Goal: Task Accomplishment & Management: Manage account settings

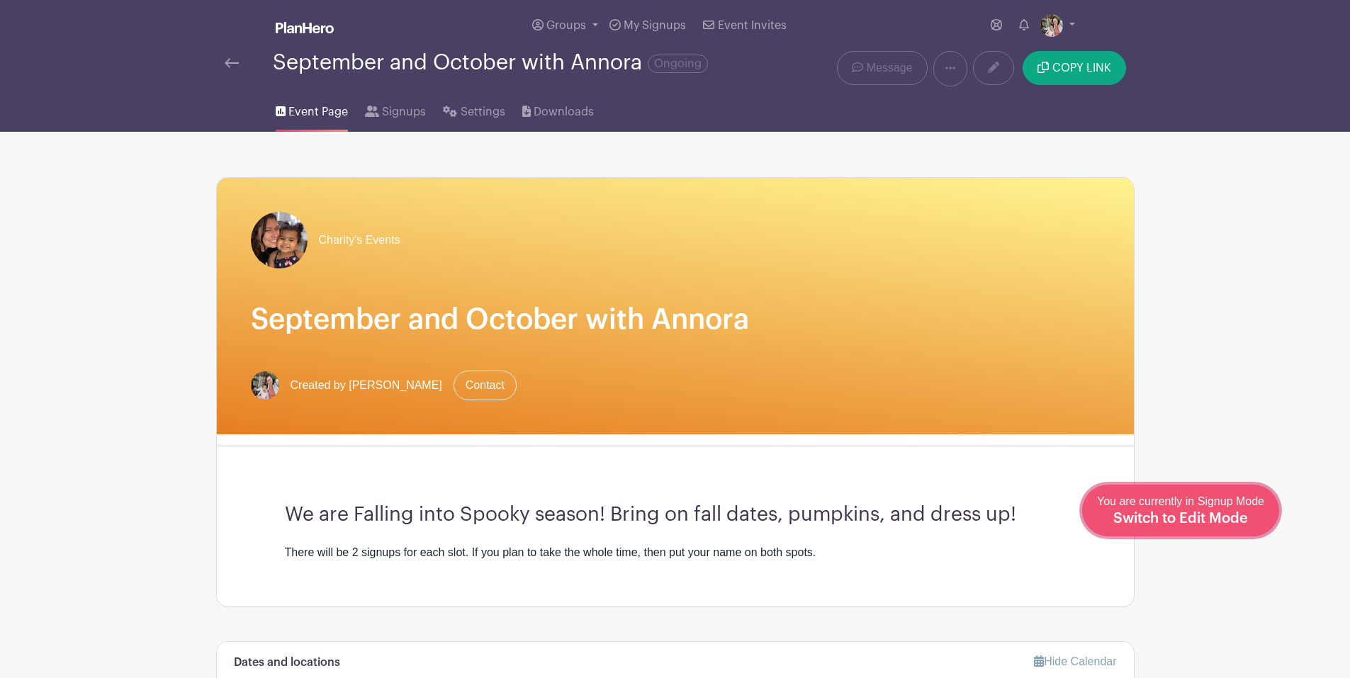
click at [1234, 521] on span "Switch to Edit Mode" at bounding box center [1180, 519] width 135 height 14
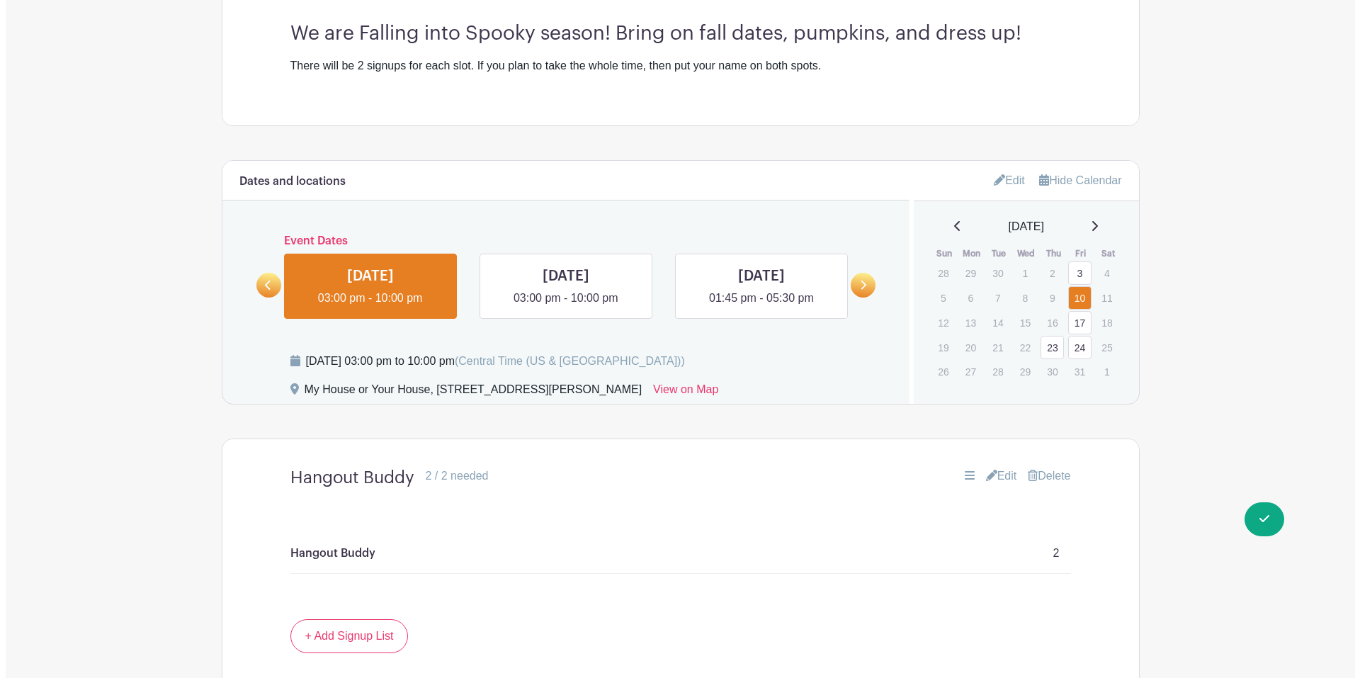
scroll to position [567, 0]
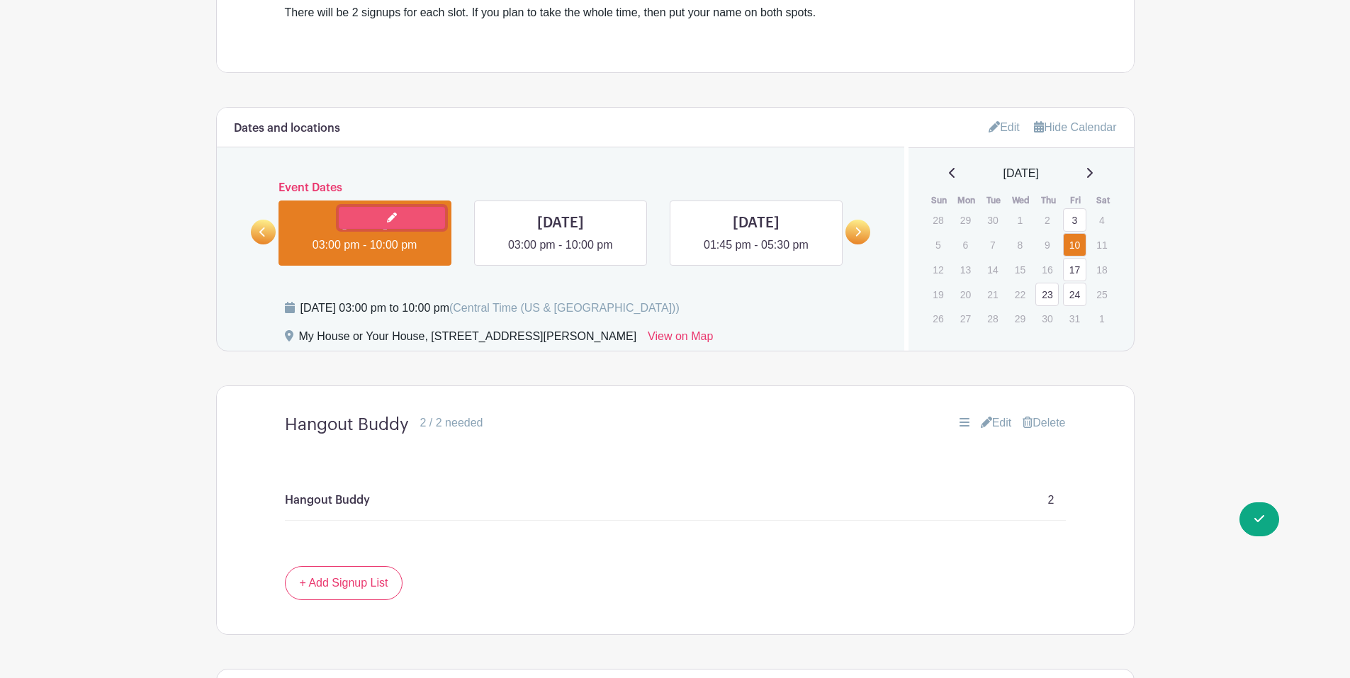
click at [394, 221] on icon at bounding box center [392, 218] width 10 height 10
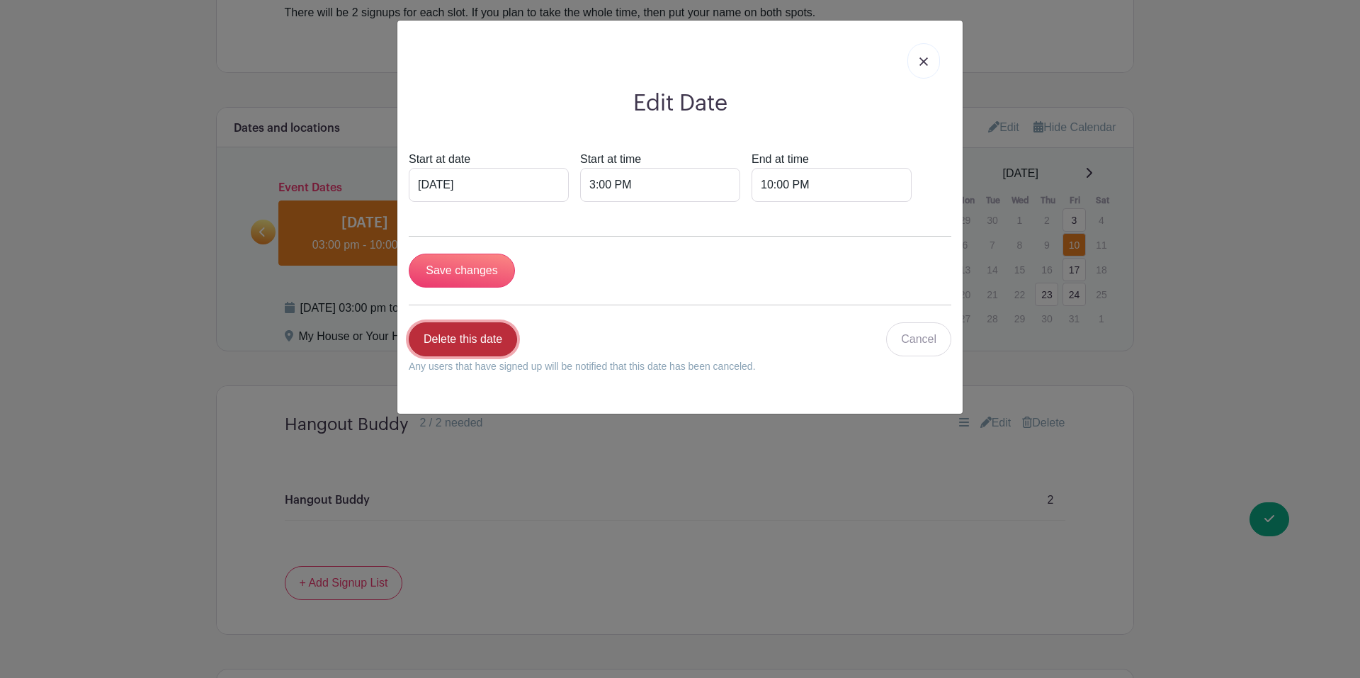
click at [473, 351] on link "Delete this date" at bounding box center [463, 339] width 108 height 34
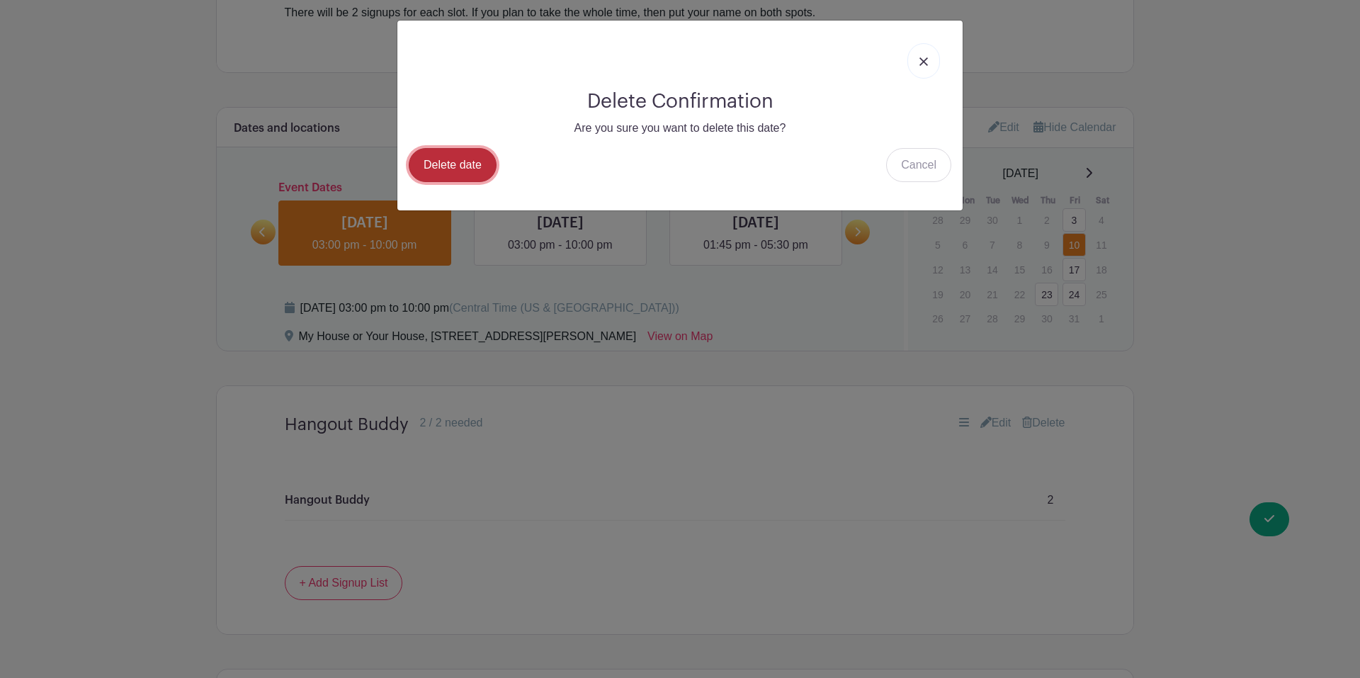
click at [478, 152] on link "Delete date" at bounding box center [453, 165] width 88 height 34
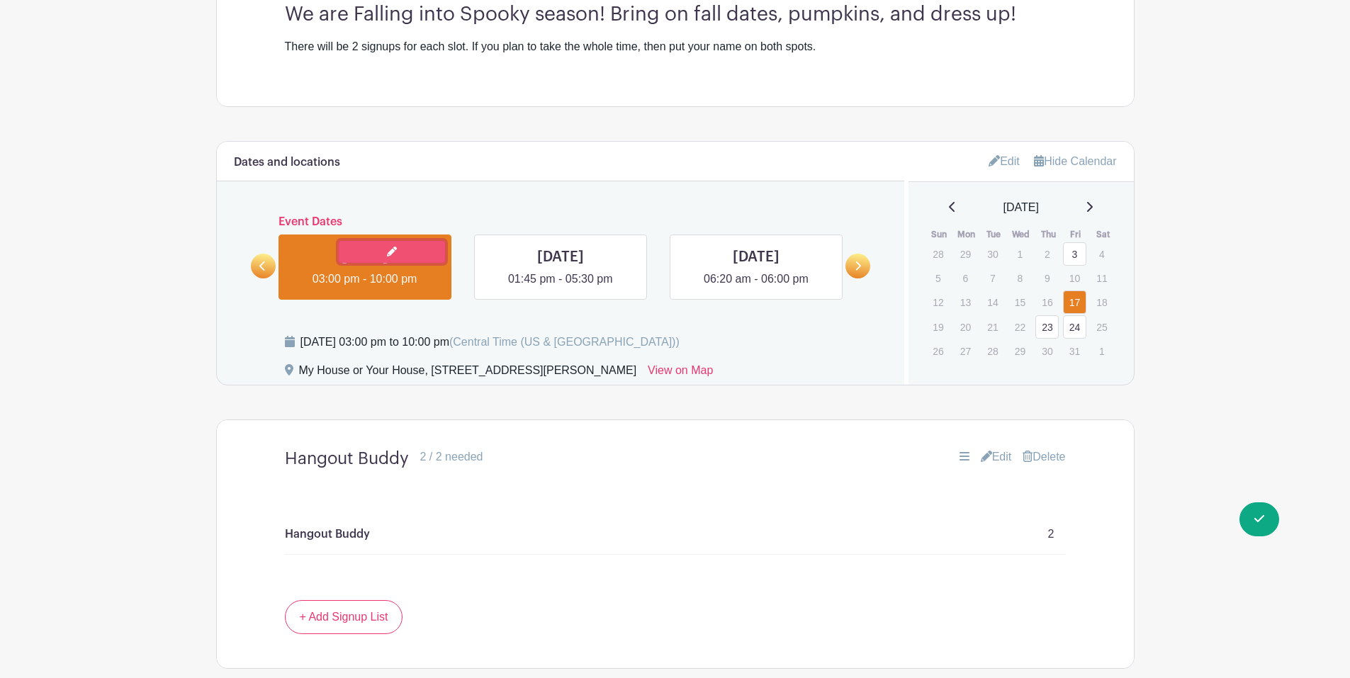
click at [400, 253] on link at bounding box center [392, 252] width 106 height 22
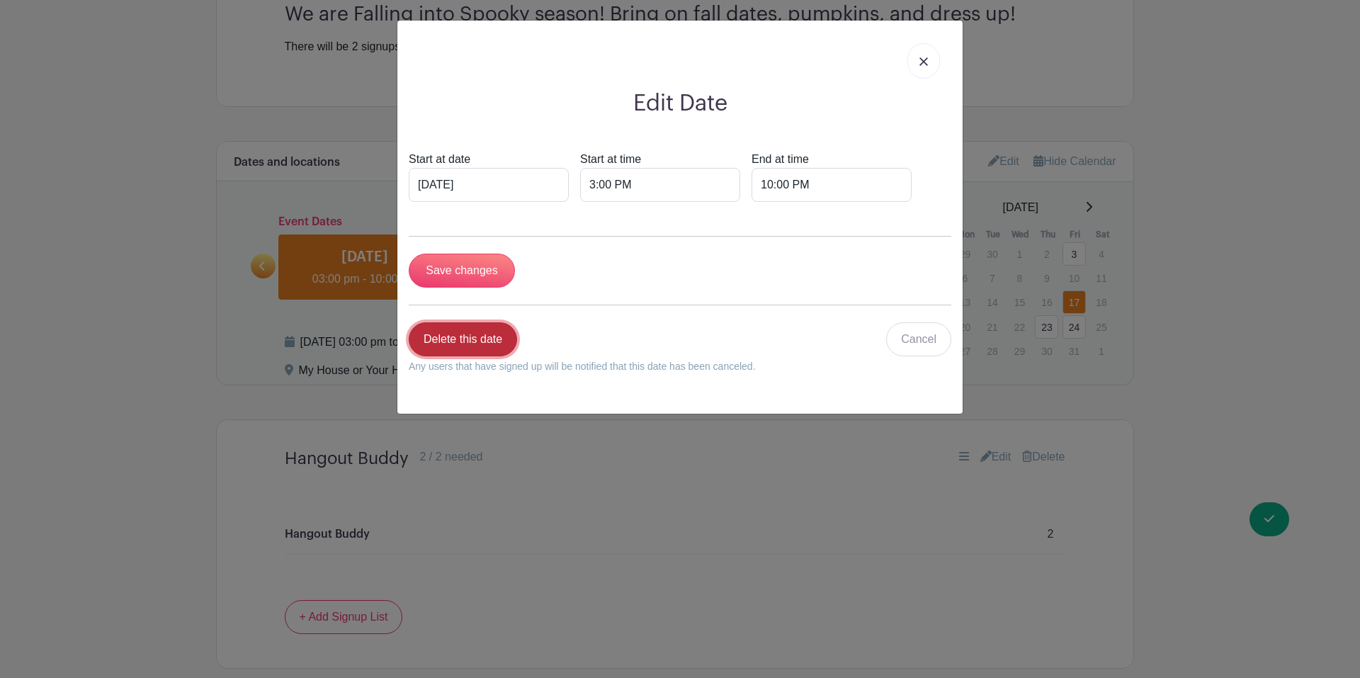
click at [485, 346] on link "Delete this date" at bounding box center [463, 339] width 108 height 34
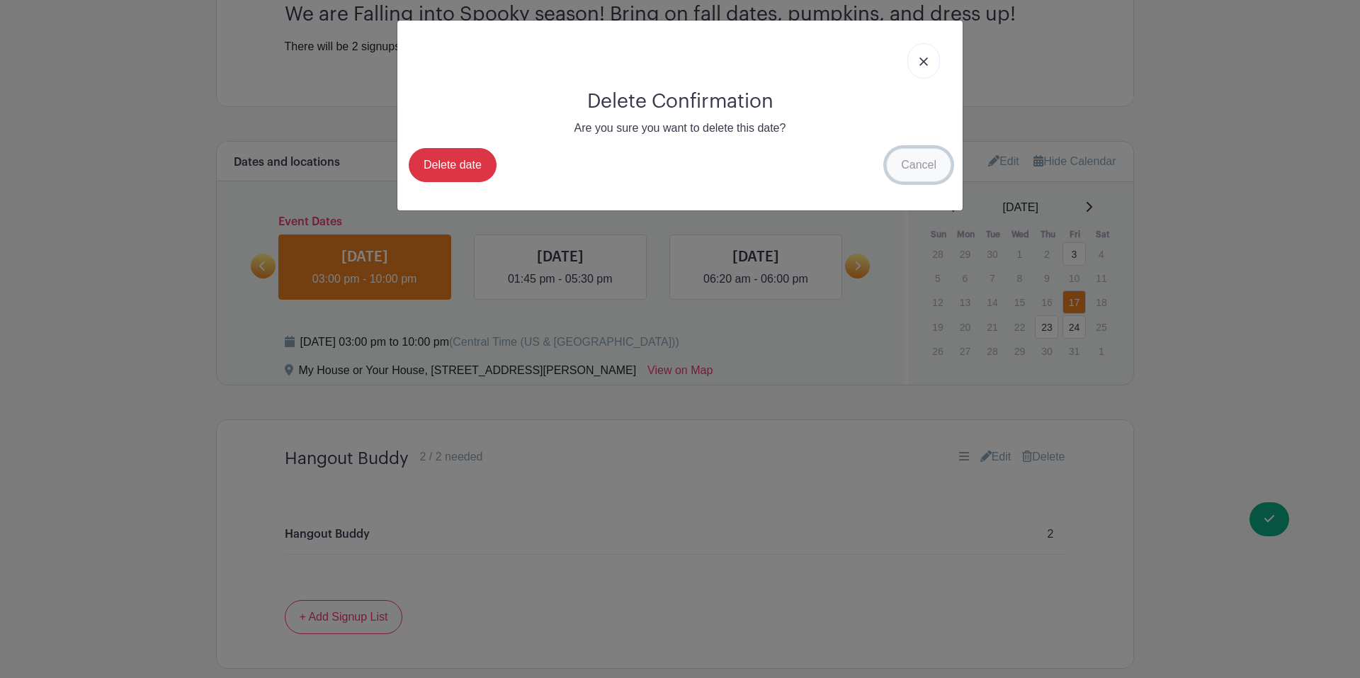
click at [920, 162] on link "Cancel" at bounding box center [918, 165] width 65 height 34
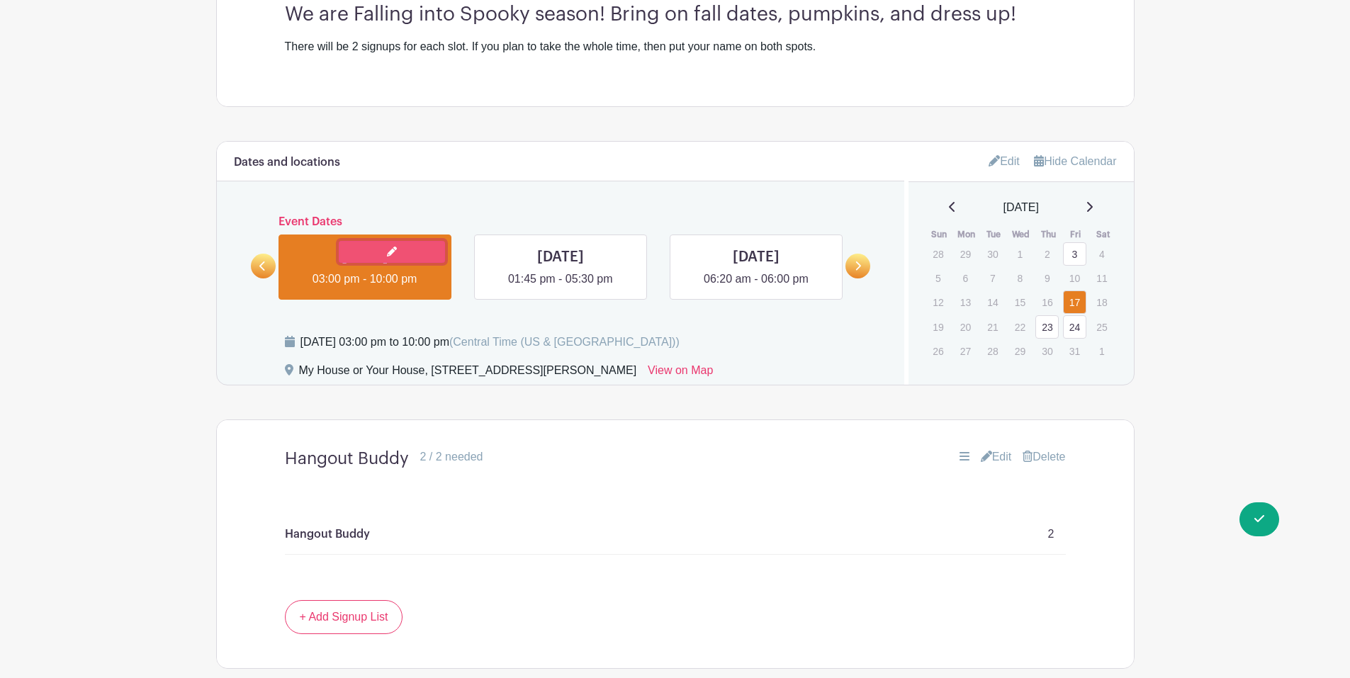
click at [394, 244] on link at bounding box center [392, 252] width 106 height 22
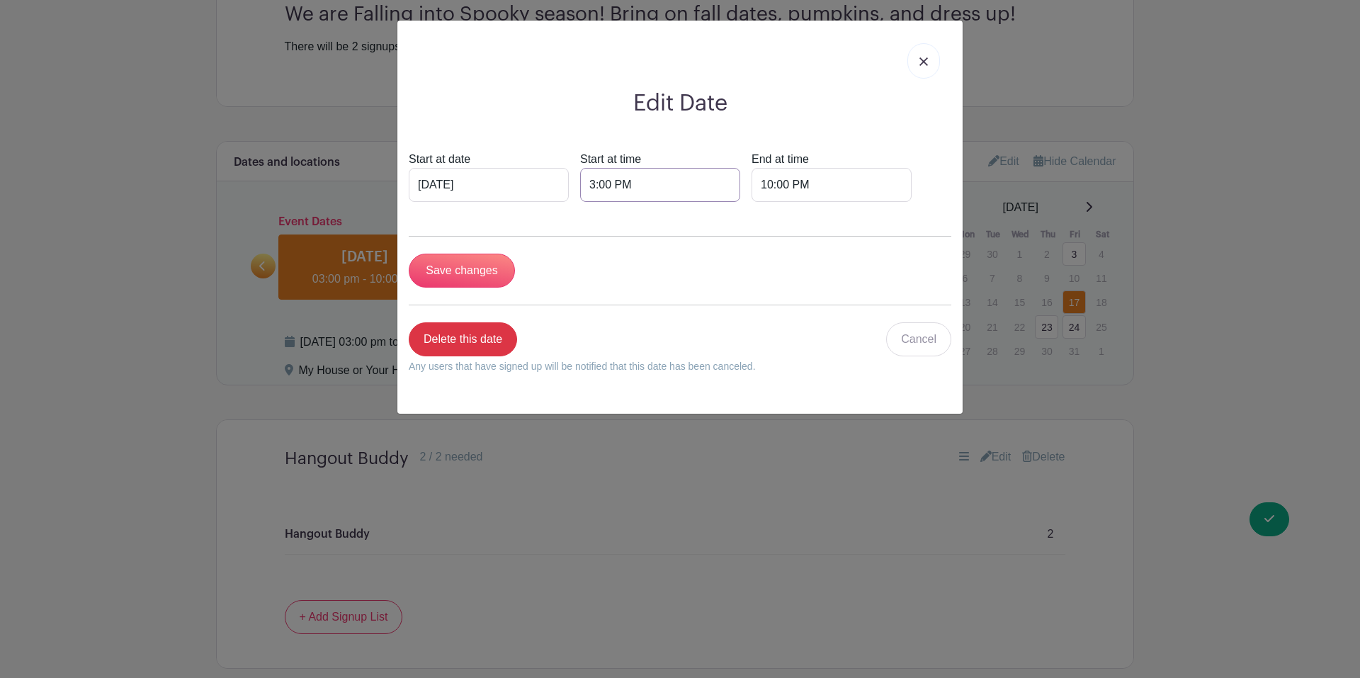
drag, startPoint x: 590, startPoint y: 184, endPoint x: 580, endPoint y: 186, distance: 10.8
click at [580, 186] on input "3:00 PM" at bounding box center [660, 185] width 160 height 34
click at [629, 181] on input "6:00 PM" at bounding box center [660, 185] width 160 height 34
click at [616, 183] on input "6:00 PM" at bounding box center [660, 185] width 160 height 34
click at [762, 244] on button "PM" at bounding box center [752, 248] width 28 height 27
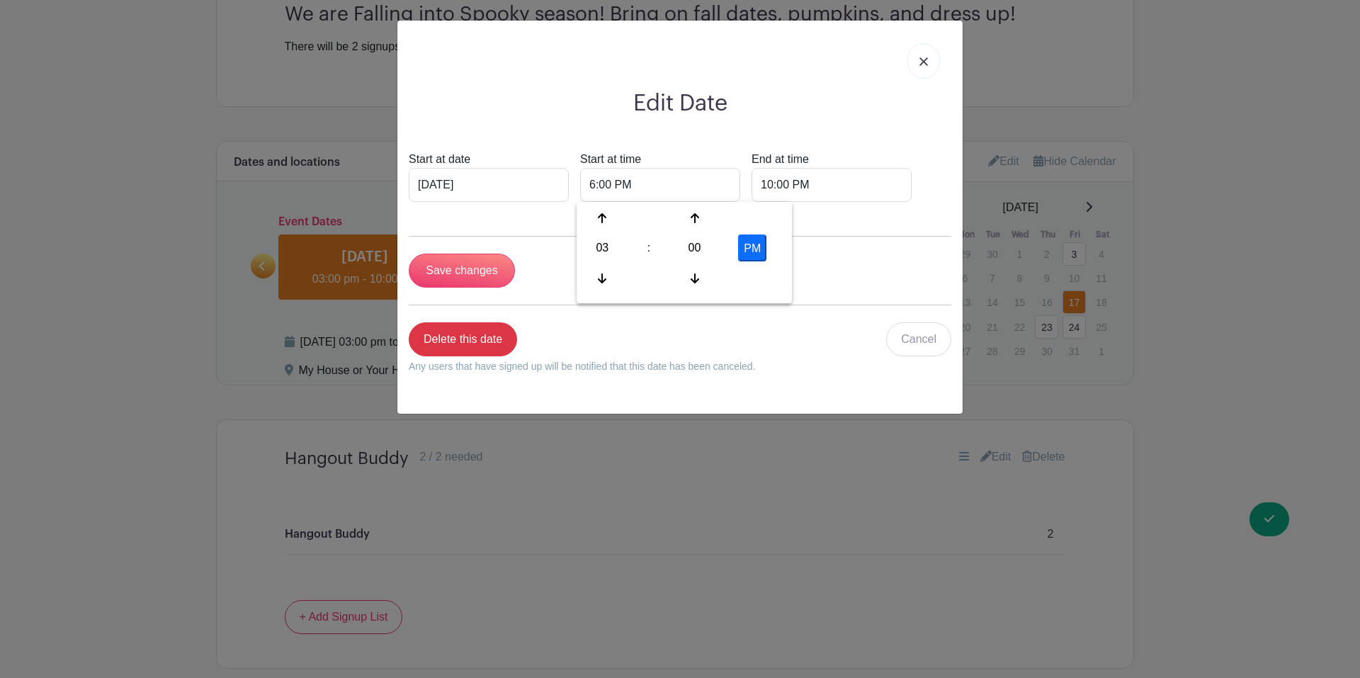
type input "3:00 AM"
click at [761, 181] on input "10:00 PM" at bounding box center [832, 185] width 160 height 34
click at [767, 240] on div "10" at bounding box center [770, 248] width 46 height 27
click at [855, 243] on div "06" at bounding box center [875, 248] width 47 height 27
click at [926, 246] on button "PM" at bounding box center [920, 248] width 28 height 27
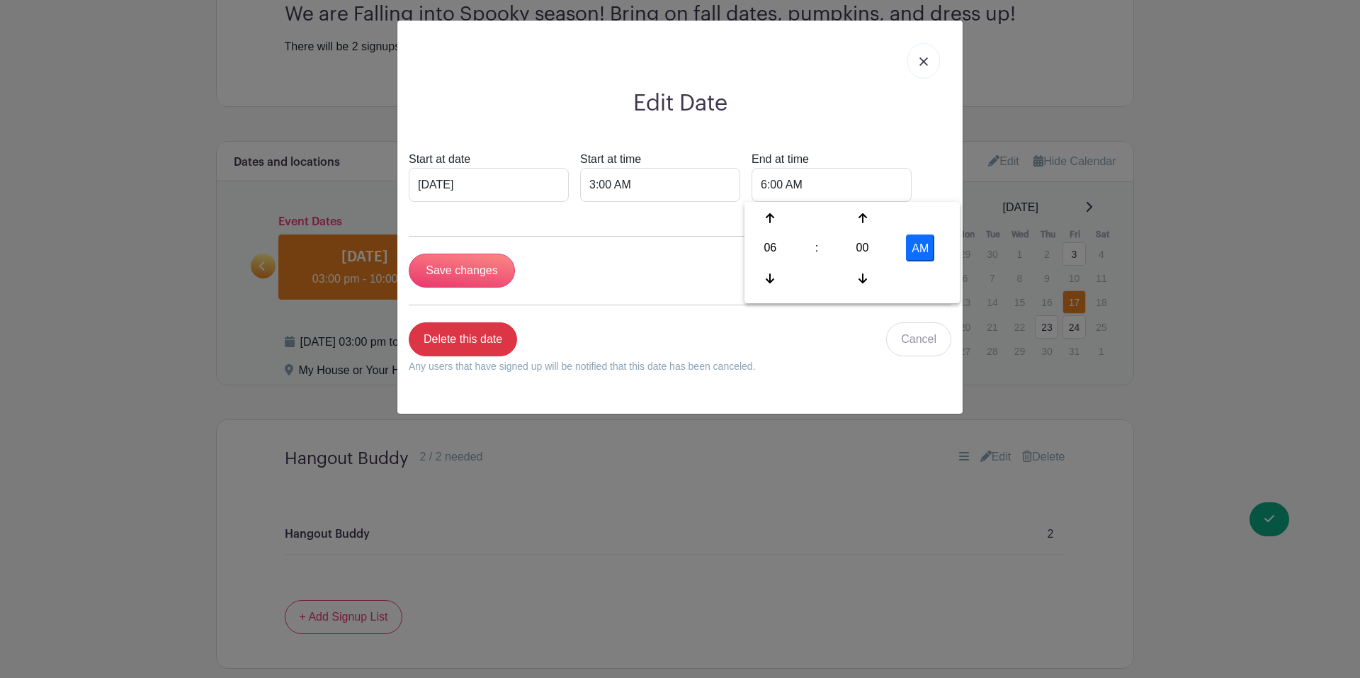
click at [926, 246] on button "AM" at bounding box center [920, 248] width 28 height 27
type input "6:00 PM"
click at [938, 173] on div "Start at date [DATE] Start at time 3:00 AM End at time 6:00 PM" at bounding box center [680, 176] width 543 height 51
click at [594, 186] on input "3:00 AM" at bounding box center [660, 185] width 160 height 34
click at [593, 232] on div at bounding box center [603, 218] width 46 height 27
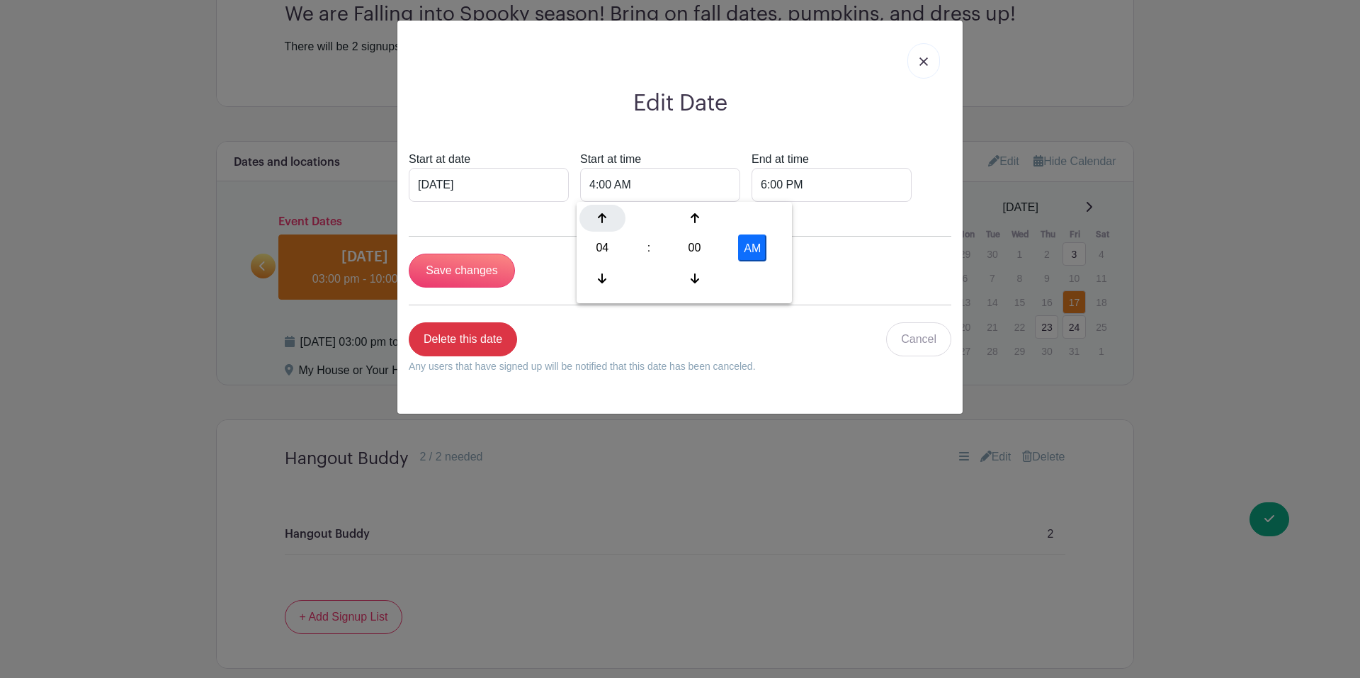
click at [601, 210] on div at bounding box center [603, 218] width 46 height 27
type input "6:00 AM"
click at [781, 119] on div "Edit Date Start at date [DATE] Start at time 6:00 AM End at time 6:00 PM Save c…" at bounding box center [679, 217] width 565 height 393
click at [474, 273] on input "Save changes" at bounding box center [462, 271] width 106 height 34
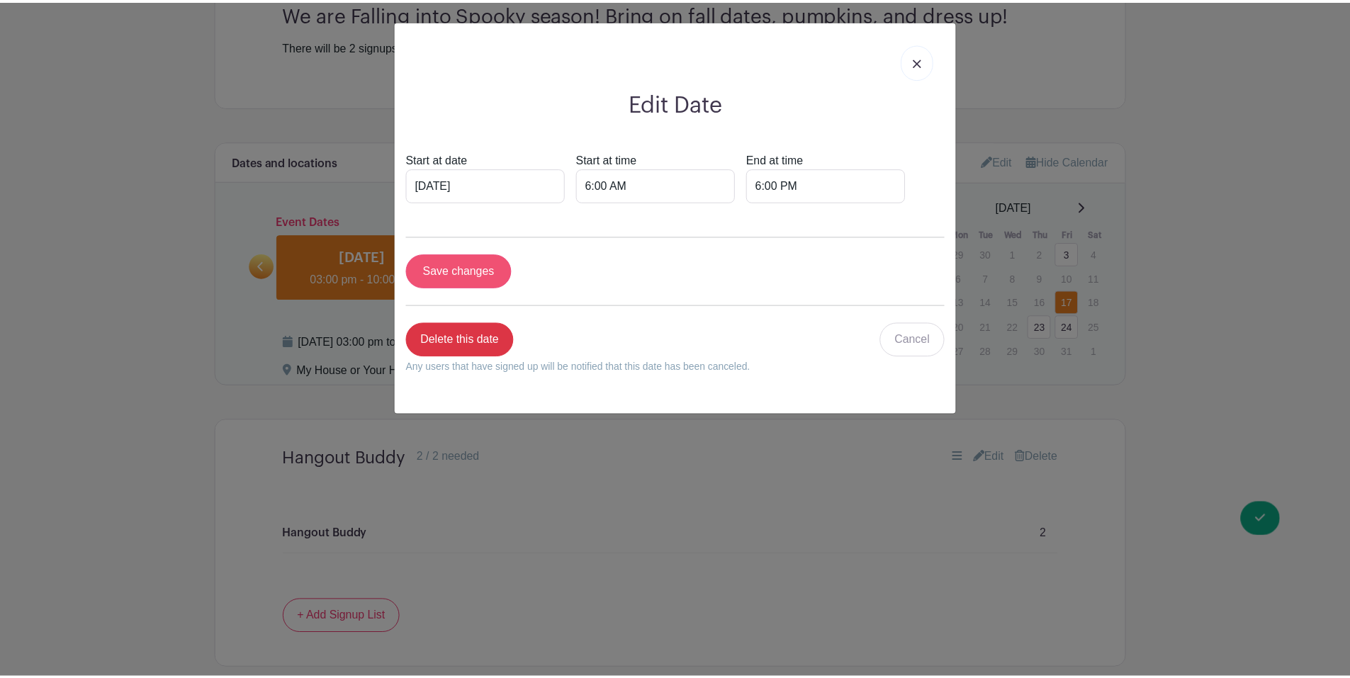
scroll to position [680, 0]
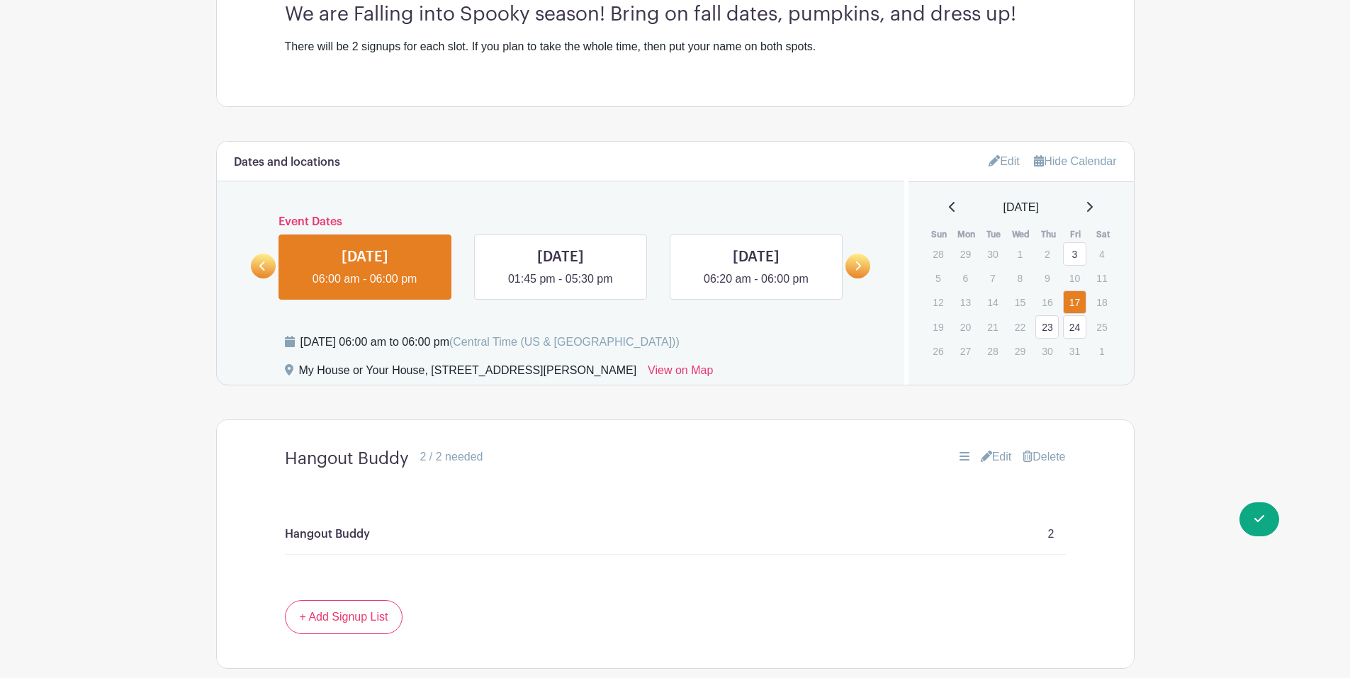
click at [1071, 250] on link "3" at bounding box center [1074, 253] width 23 height 23
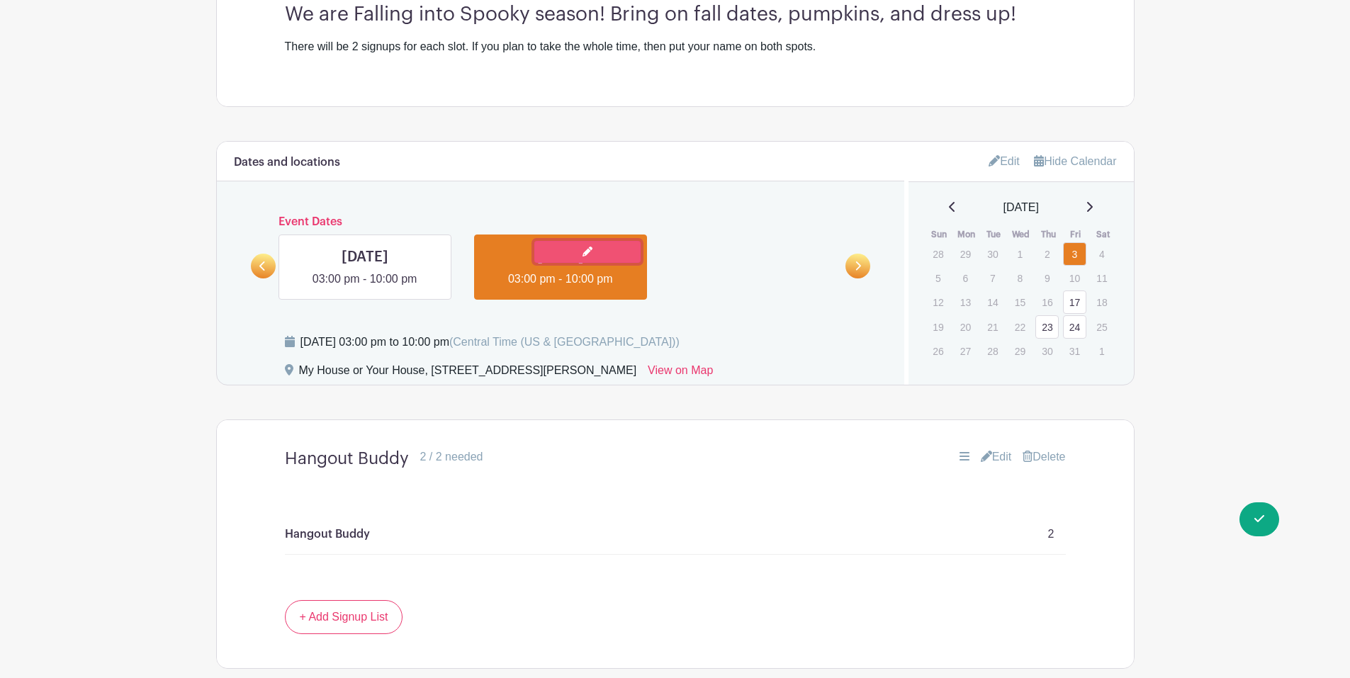
click at [593, 256] on link at bounding box center [587, 252] width 106 height 22
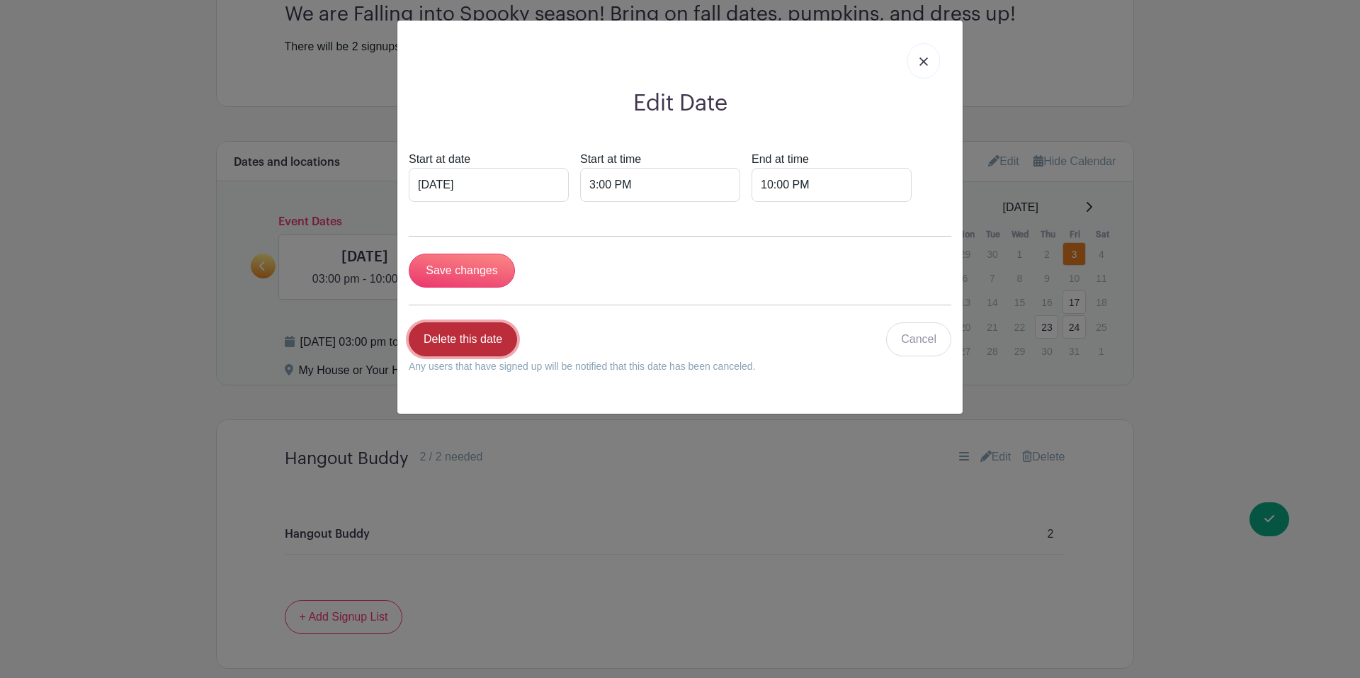
click at [469, 332] on link "Delete this date" at bounding box center [463, 339] width 108 height 34
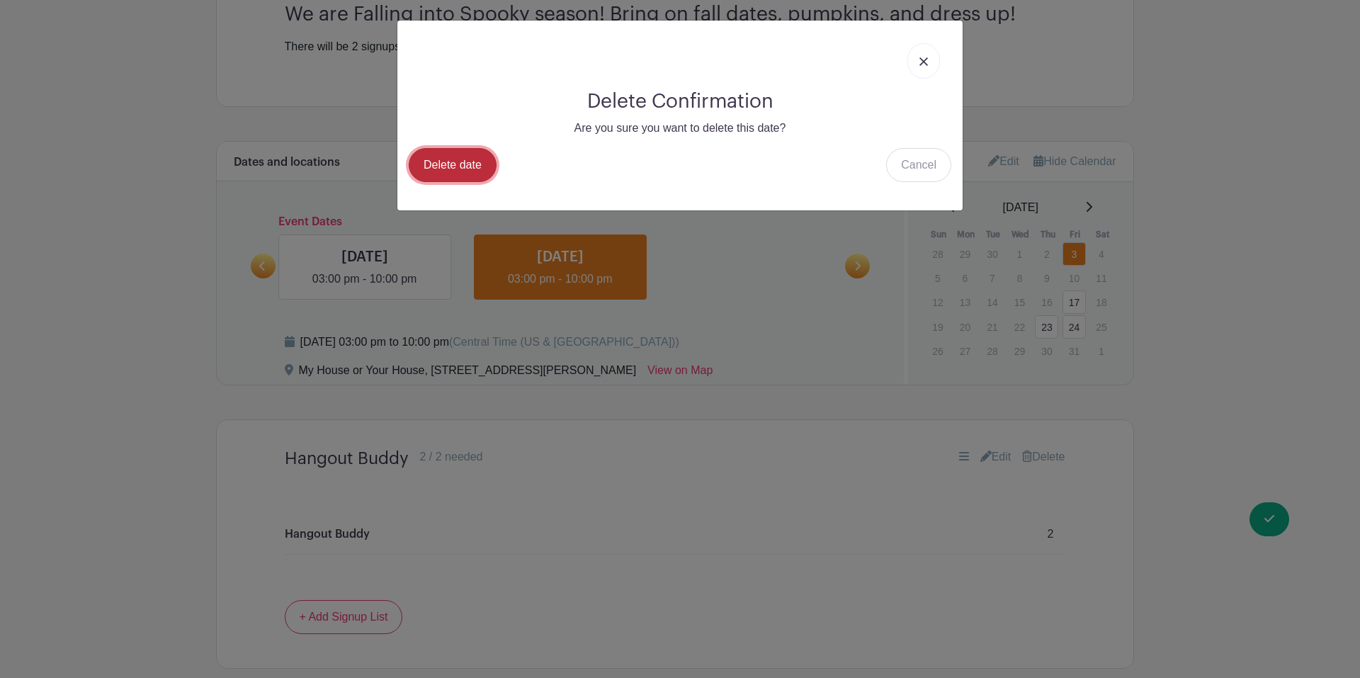
click at [412, 158] on link "Delete date" at bounding box center [453, 165] width 88 height 34
click at [464, 158] on link "Delete date" at bounding box center [453, 165] width 88 height 34
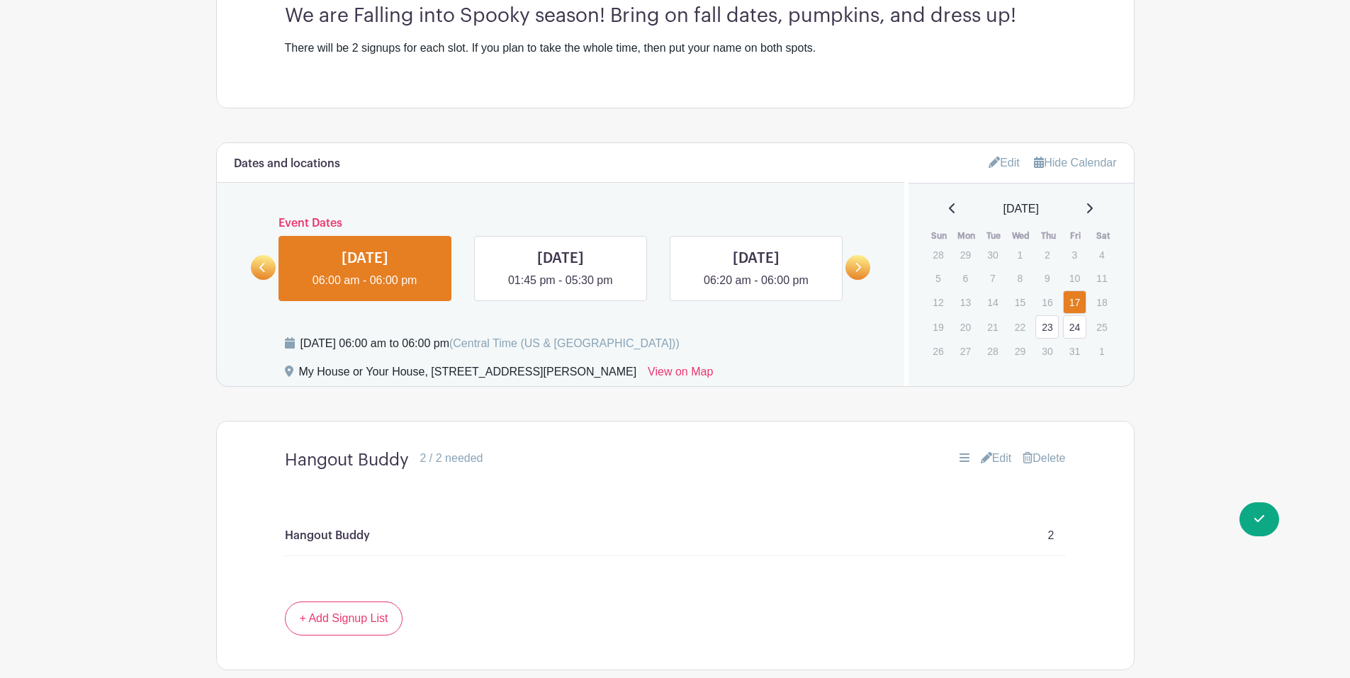
scroll to position [567, 0]
click at [560, 288] on link at bounding box center [560, 288] width 0 height 0
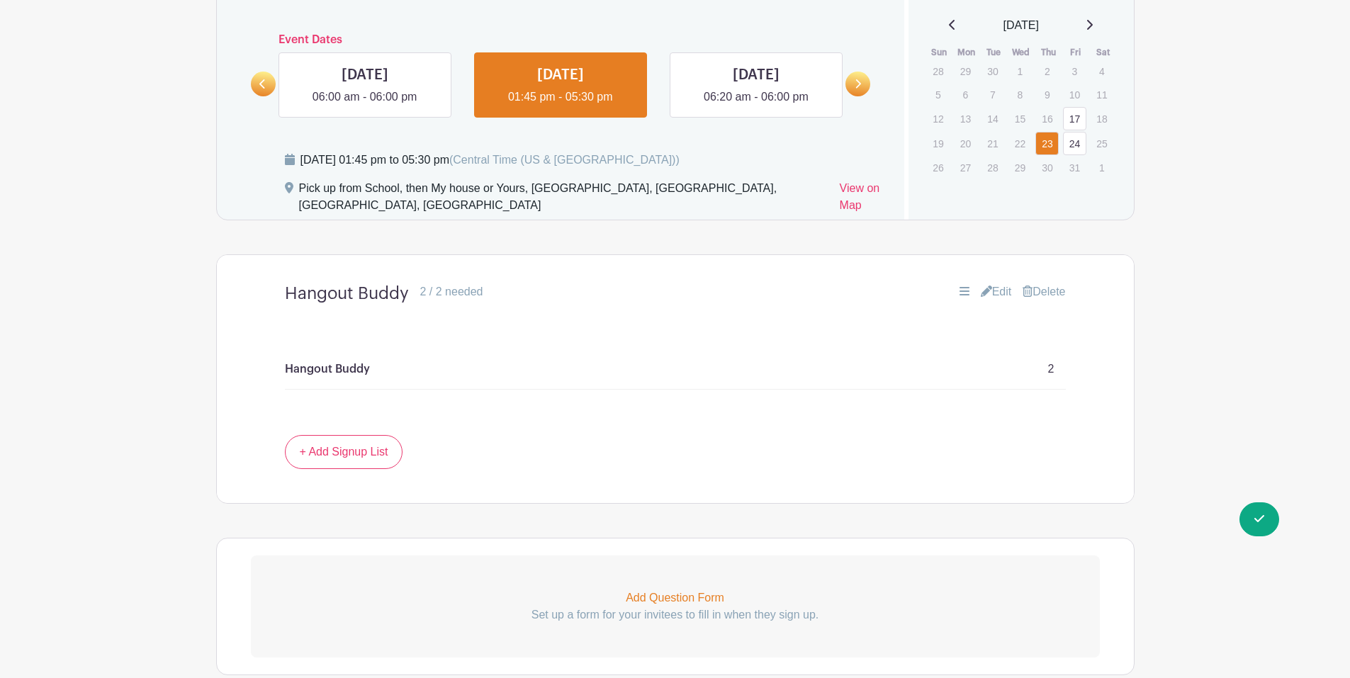
scroll to position [747, 0]
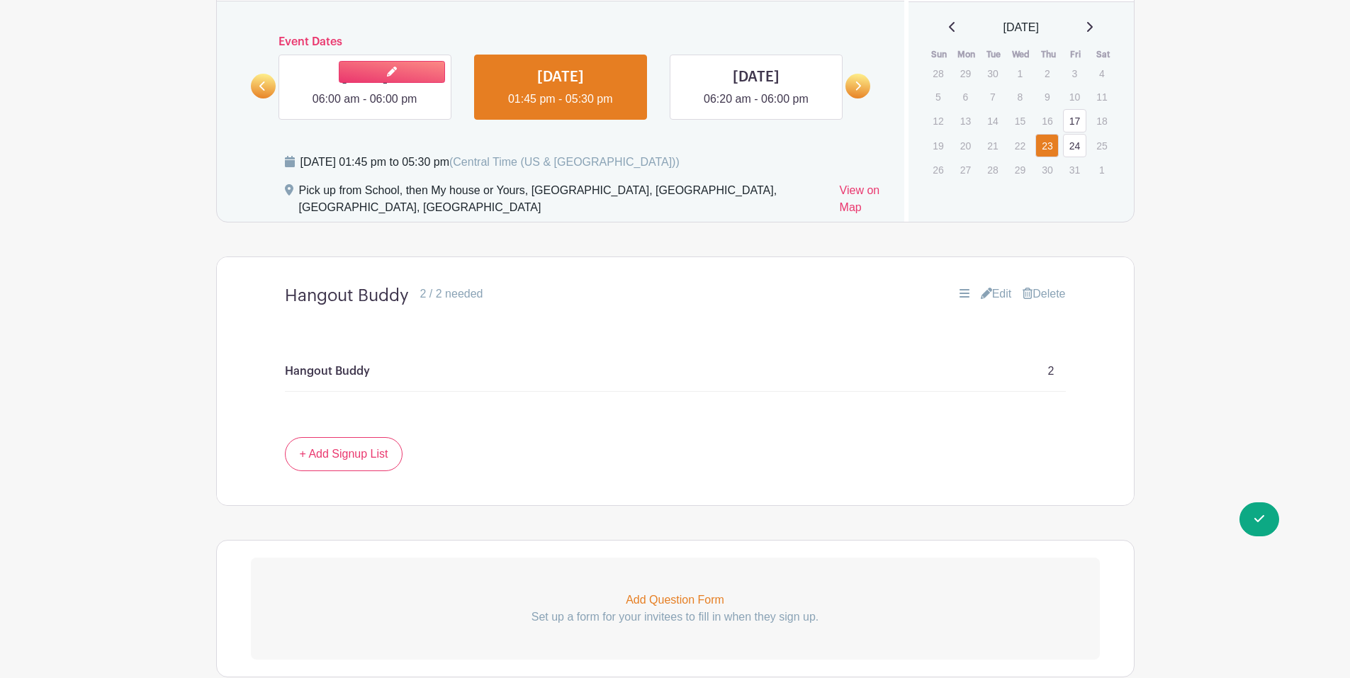
click at [365, 108] on link at bounding box center [365, 108] width 0 height 0
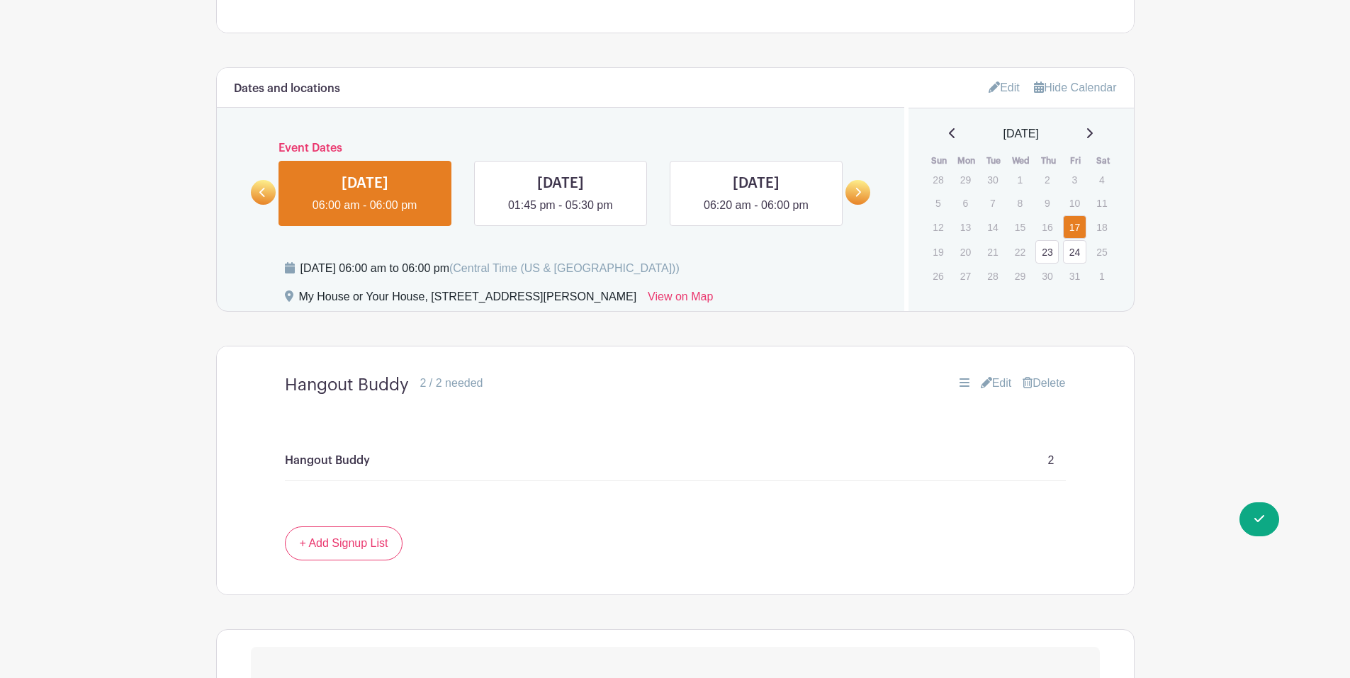
scroll to position [605, 0]
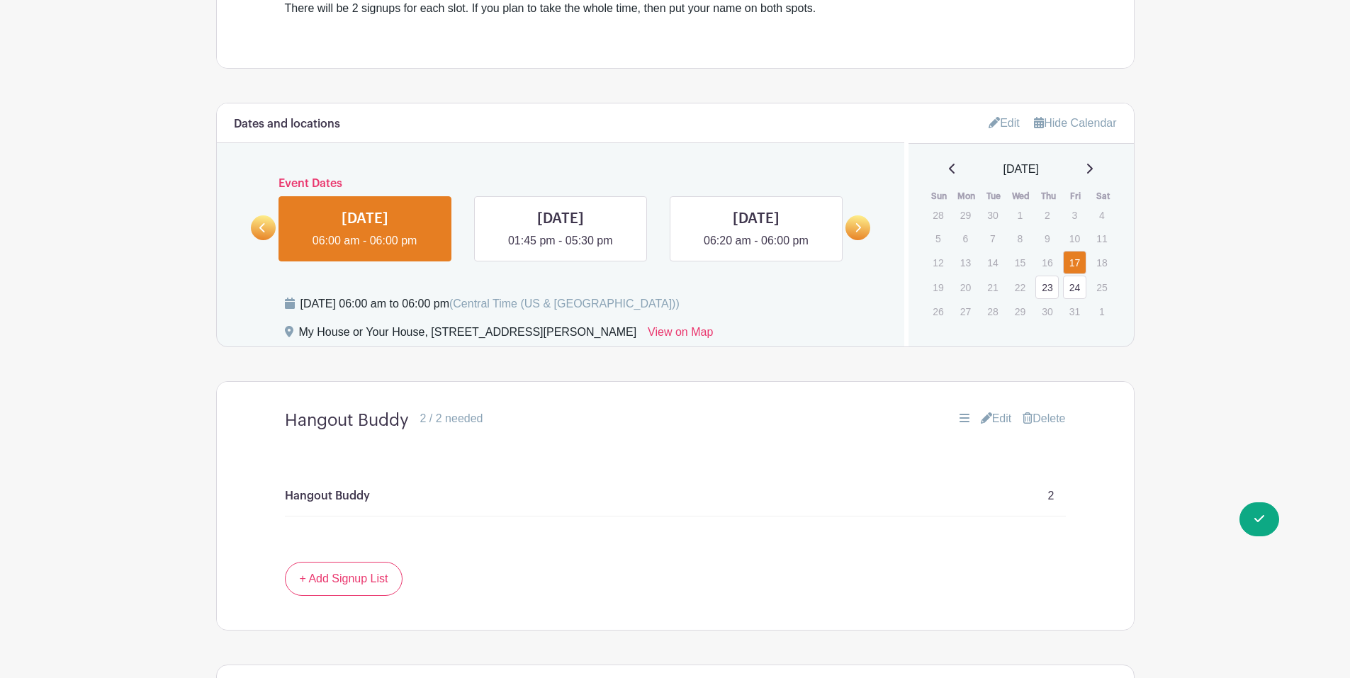
click at [993, 123] on link "Edit" at bounding box center [1003, 122] width 31 height 23
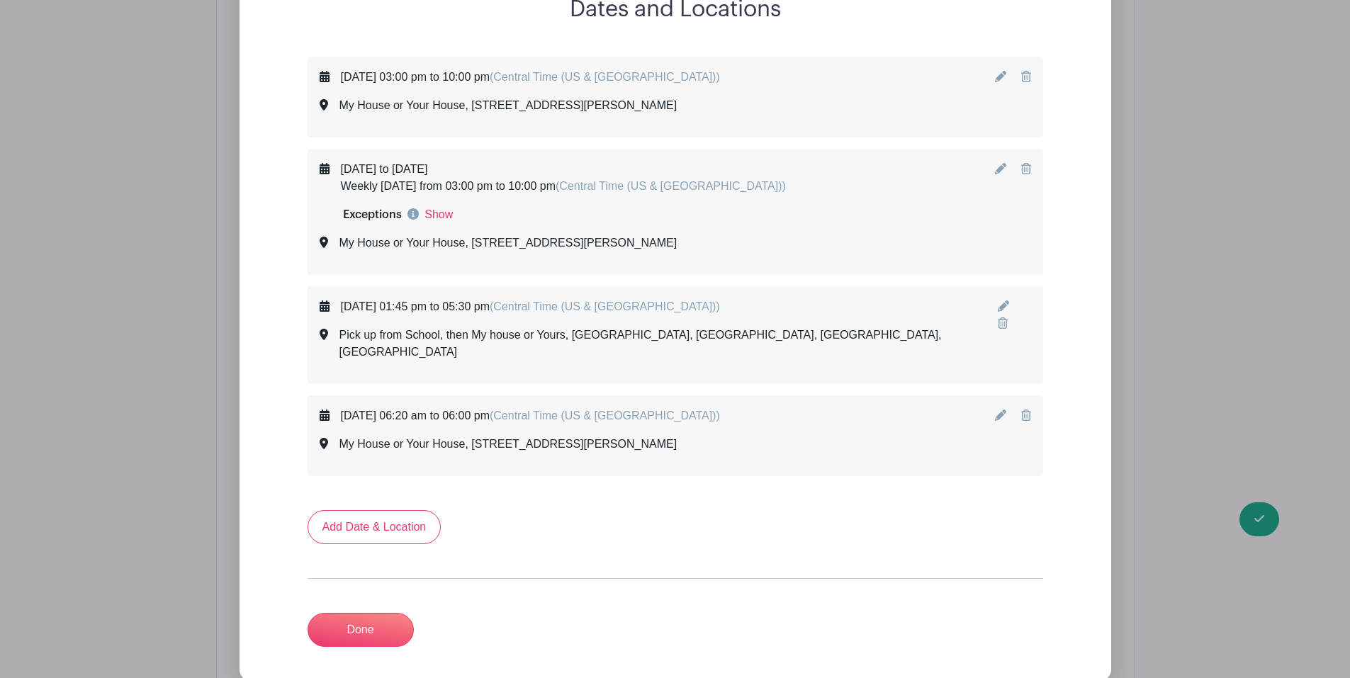
scroll to position [818, 0]
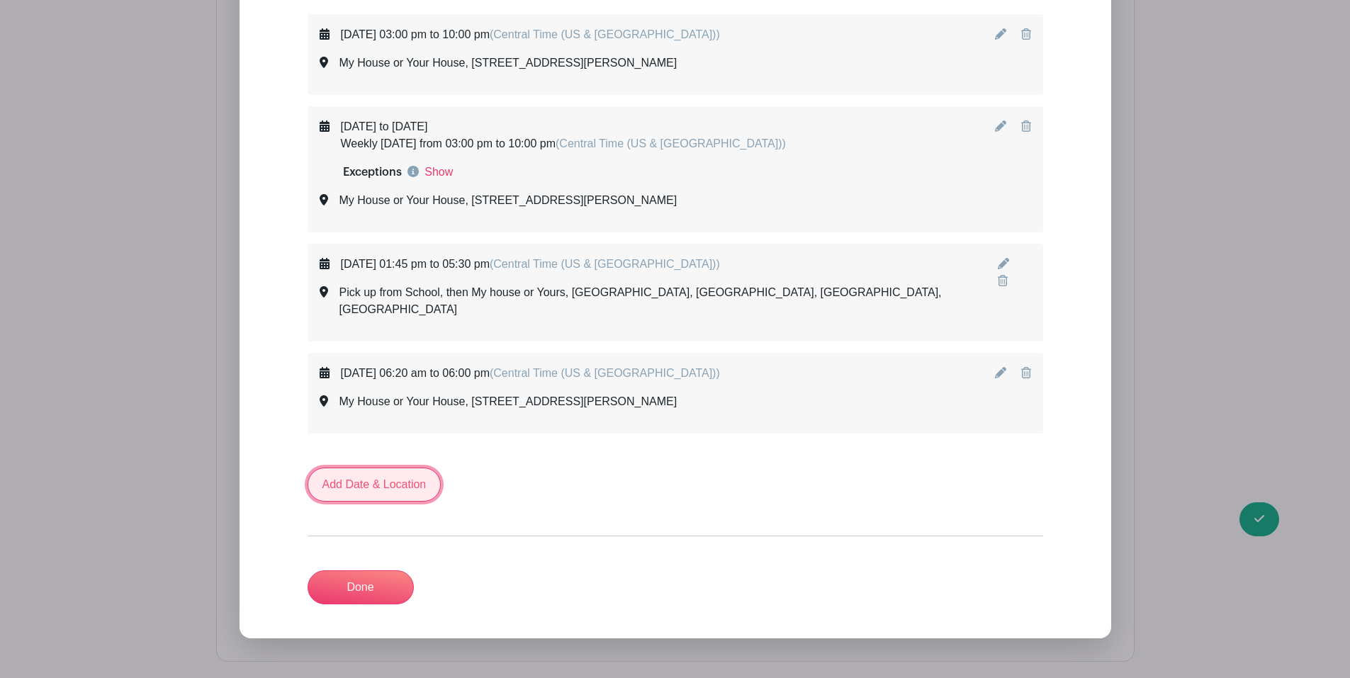
click at [358, 468] on link "Add Date & Location" at bounding box center [374, 485] width 134 height 34
